Goal: Transaction & Acquisition: Download file/media

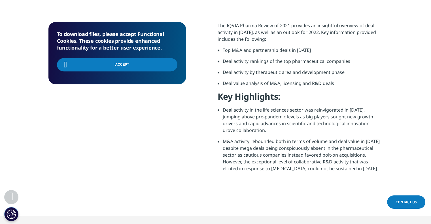
scroll to position [222, 0]
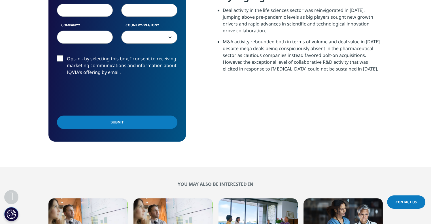
scroll to position [358, 0]
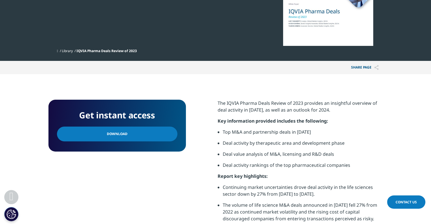
scroll to position [201, 335]
click at [152, 134] on link "Download" at bounding box center [117, 134] width 120 height 15
